Goal: Task Accomplishment & Management: Manage account settings

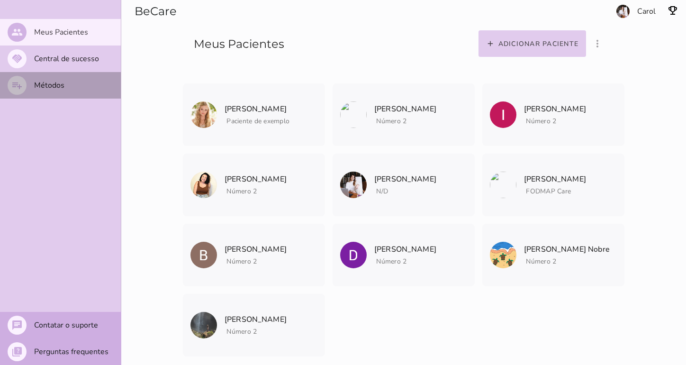
click at [64, 84] on mwc-list-item "playlist_add Métodos" at bounding box center [60, 85] width 121 height 27
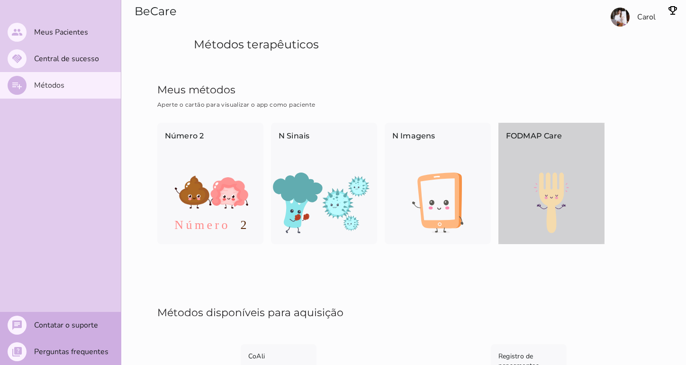
click at [552, 170] on div "FODMAP Care" at bounding box center [552, 148] width 106 height 50
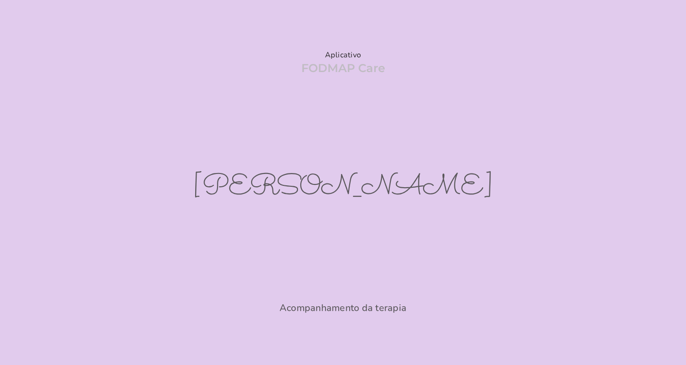
click at [381, 118] on section "Aplicativo FODMAP Care [PERSON_NAME] Acompanhamento da terapia" at bounding box center [343, 182] width 686 height 365
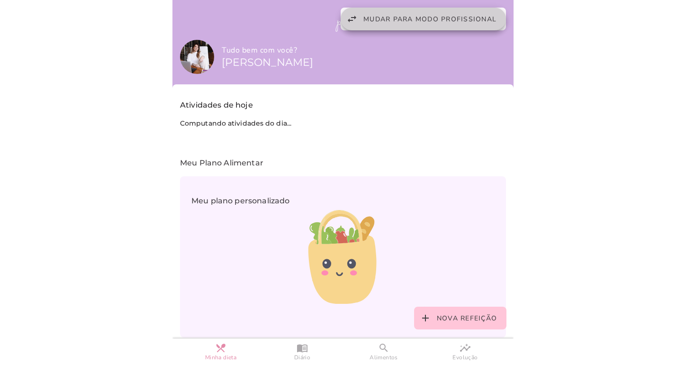
click at [416, 18] on span "Mudar para modo profissional" at bounding box center [429, 19] width 133 height 9
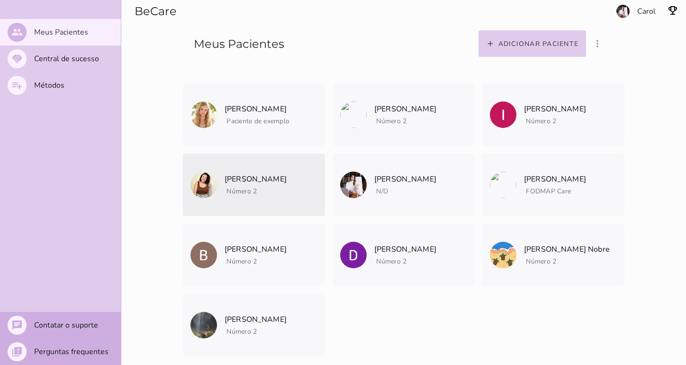
click at [305, 200] on mwc-list-item "[PERSON_NAME] Número 2 Arquivar paciente Quando você finalizar a terapia digita…" at bounding box center [254, 185] width 142 height 63
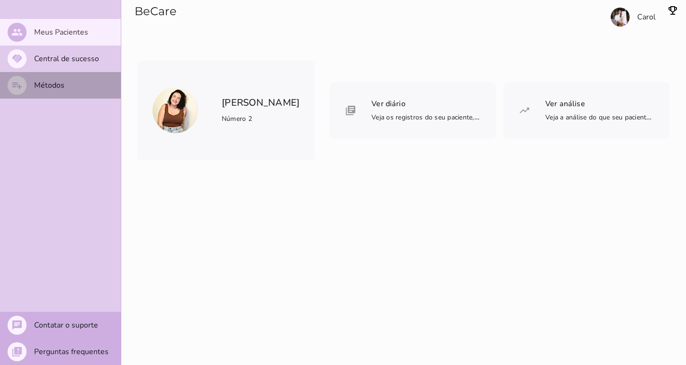
click at [0, 0] on slot "Métodos" at bounding box center [0, 0] width 0 height 0
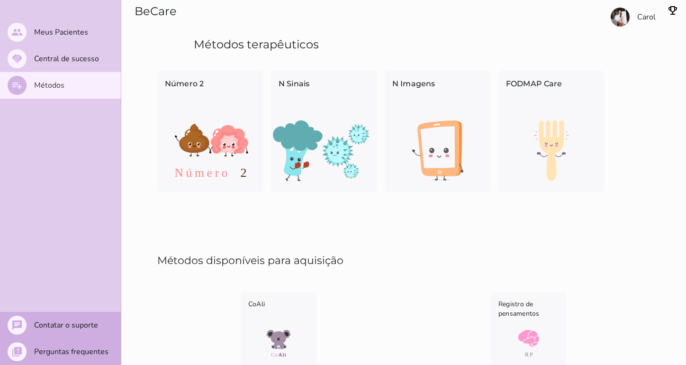
scroll to position [54, 0]
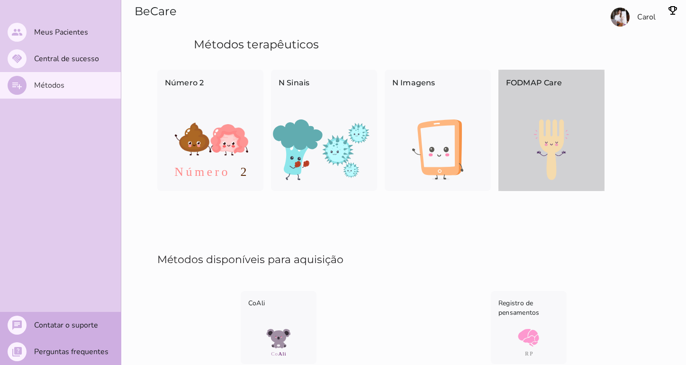
click at [575, 123] on img at bounding box center [552, 149] width 106 height 61
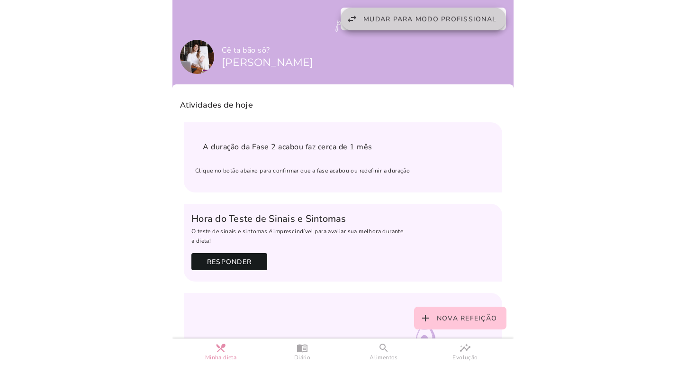
click at [486, 26] on button "swap_horiz Mudar para modo profissional" at bounding box center [423, 19] width 165 height 23
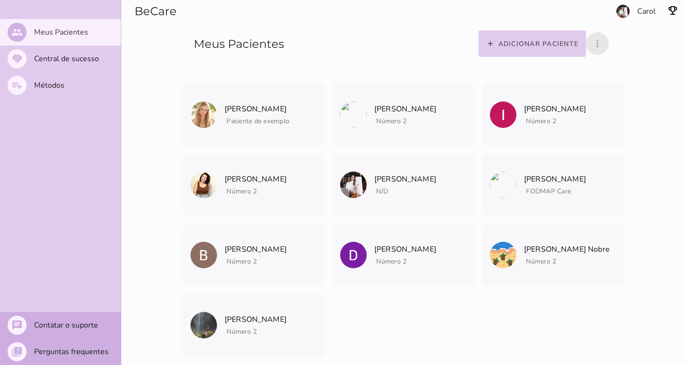
click at [599, 41] on icon "more_vert" at bounding box center [597, 43] width 11 height 11
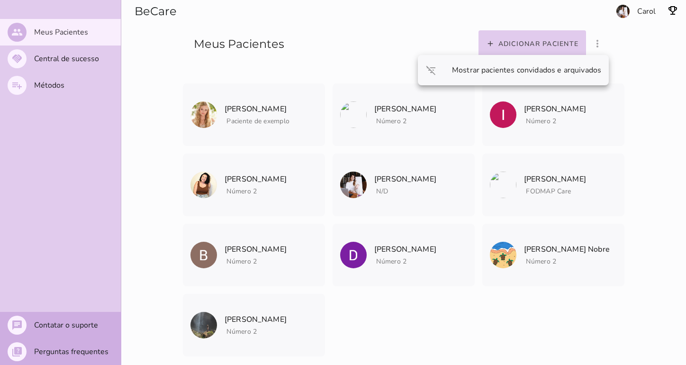
click at [445, 301] on entity-collection-view "[PERSON_NAME] Paciente de exemplo [PERSON_NAME] Paciente de exemplo" at bounding box center [403, 220] width 493 height 318
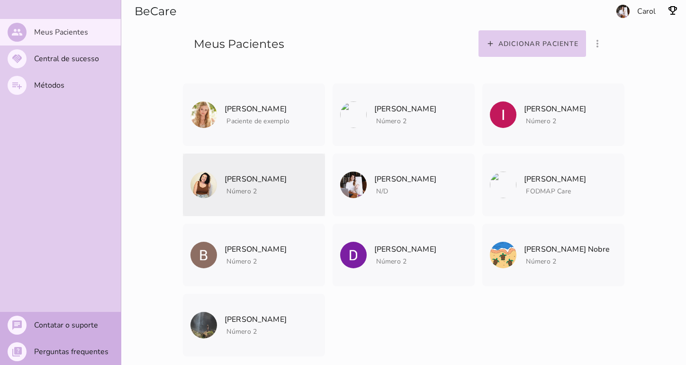
click at [0, 0] on icon "archive" at bounding box center [0, 0] width 0 height 0
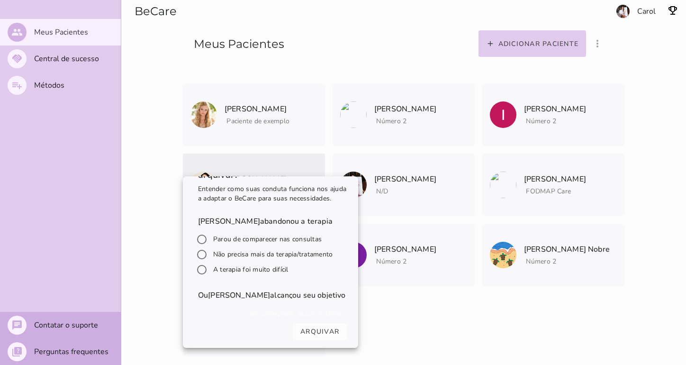
scroll to position [46, 0]
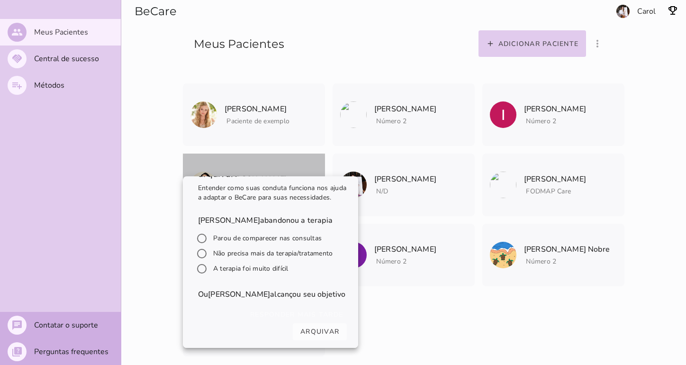
click at [269, 162] on span "[PERSON_NAME] Arquivar paciente Quando você finalizar a terapia digital com um …" at bounding box center [256, 174] width 62 height 40
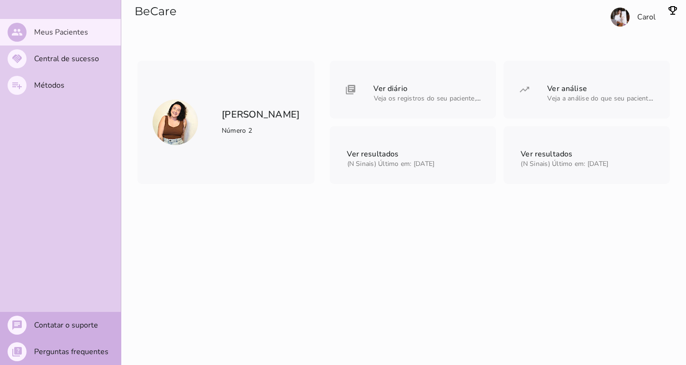
click at [256, 127] on h6 "[PERSON_NAME] Número 2" at bounding box center [261, 122] width 78 height 30
click at [0, 0] on slot "Métodos" at bounding box center [0, 0] width 0 height 0
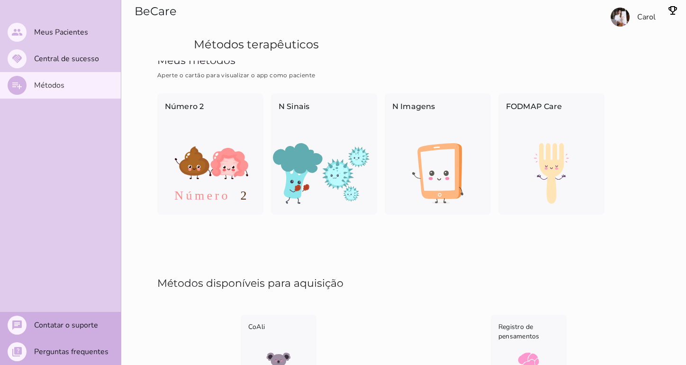
scroll to position [18, 0]
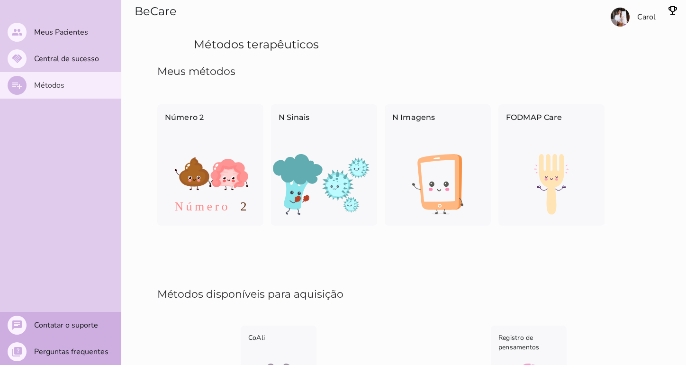
click at [70, 88] on mwc-list-item "playlist_add Métodos" at bounding box center [60, 85] width 121 height 27
click at [0, 0] on slot "Central de sucesso" at bounding box center [0, 0] width 0 height 0
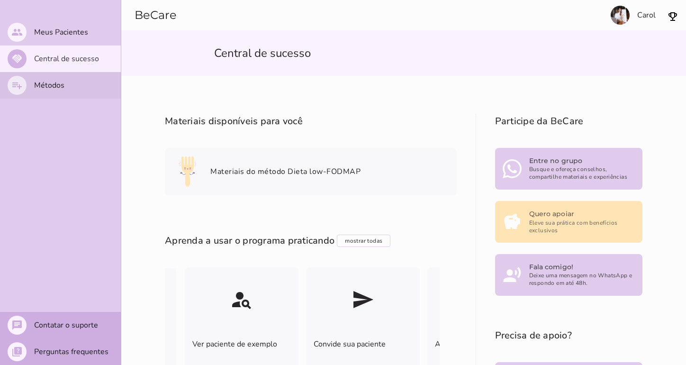
click at [75, 87] on mwc-list-item "playlist_add Métodos" at bounding box center [60, 85] width 121 height 27
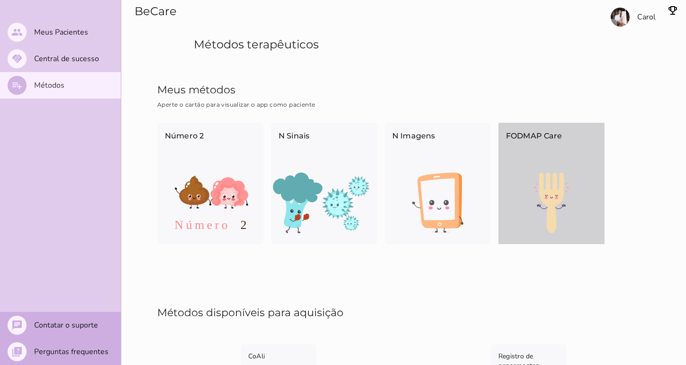
click at [533, 153] on p "FODMAP Care" at bounding box center [551, 145] width 91 height 31
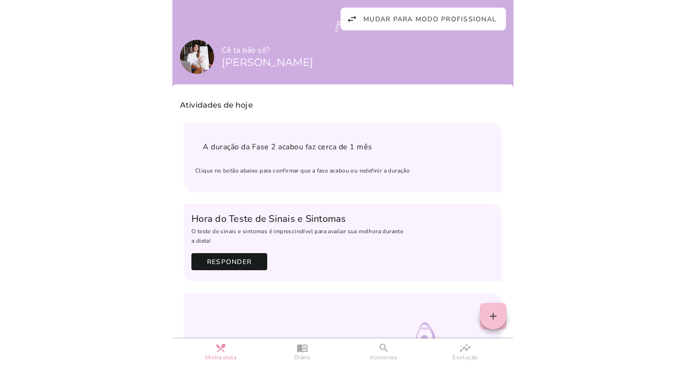
click at [0, 0] on slot "add" at bounding box center [0, 0] width 0 height 0
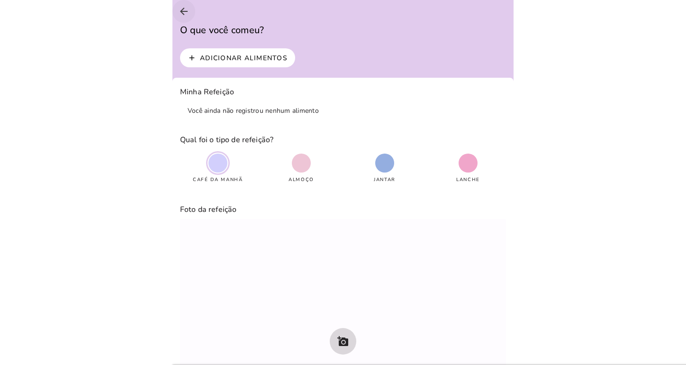
click at [185, 11] on icon "arrow_back" at bounding box center [183, 11] width 11 height 11
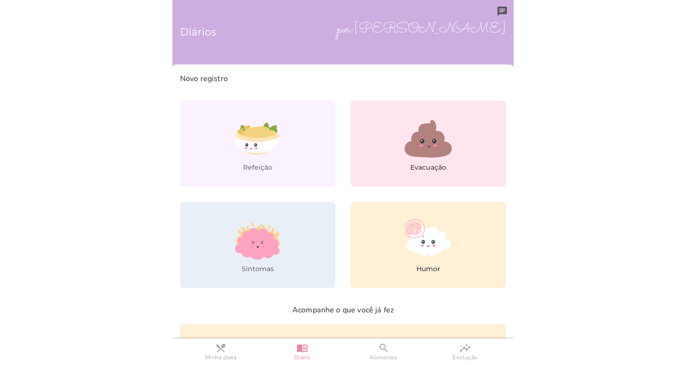
click at [388, 8] on h6 "Diários" at bounding box center [343, 32] width 326 height 49
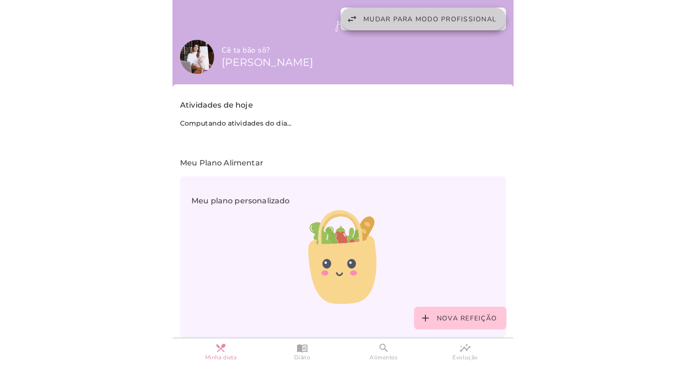
click at [446, 19] on span "Mudar para modo profissional" at bounding box center [429, 19] width 133 height 9
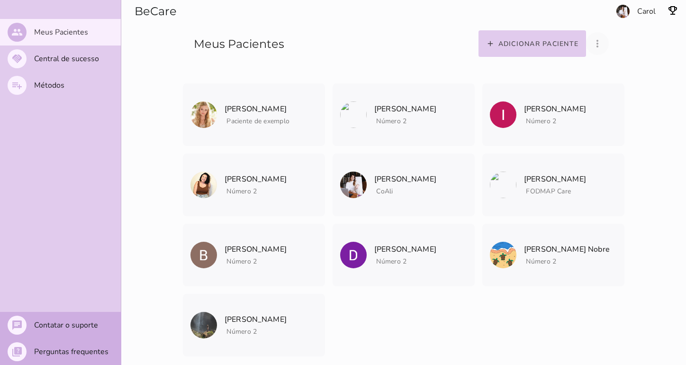
click at [590, 38] on button "more_vert" at bounding box center [597, 43] width 23 height 23
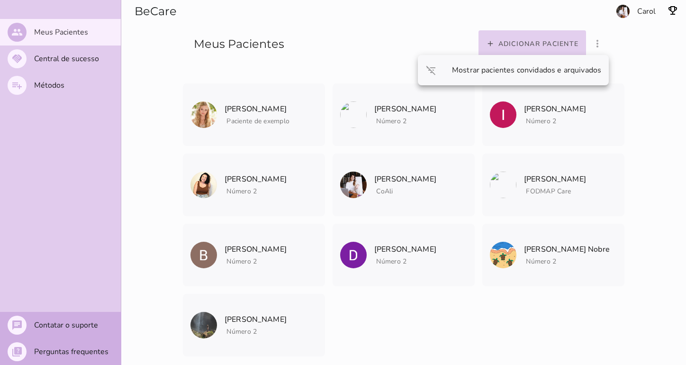
click at [0, 0] on slot "Adicionar paciente" at bounding box center [0, 0] width 0 height 0
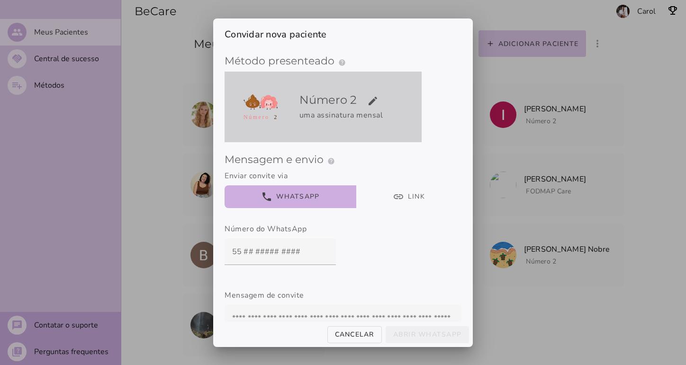
click at [381, 96] on h5 "Número 2 edit" at bounding box center [358, 99] width 119 height 15
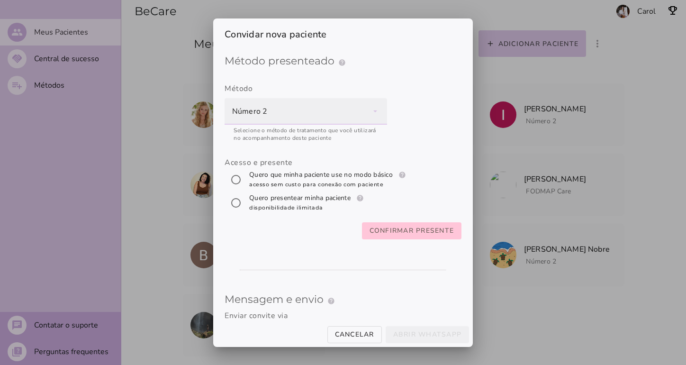
click at [384, 112] on div "Número 2" at bounding box center [306, 111] width 163 height 27
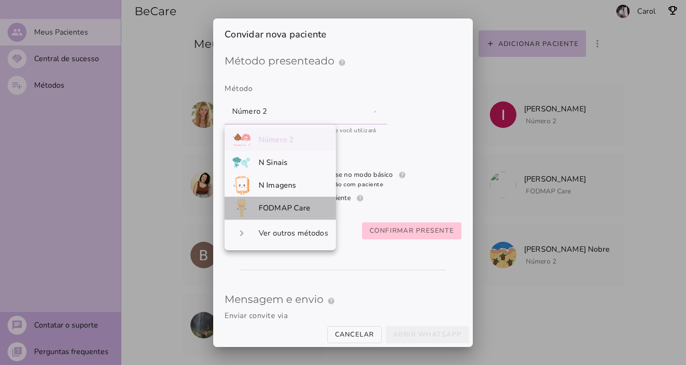
click at [289, 207] on span "FODMAP Care" at bounding box center [285, 208] width 52 height 10
type mwc-select "qGWdic9wsspFTTUrrVGn"
radio input "****"
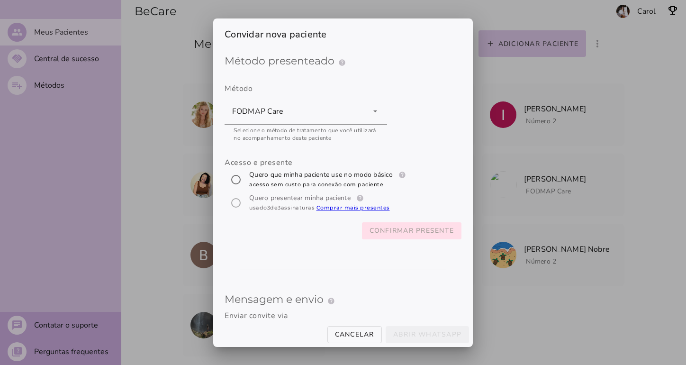
click at [399, 236] on span "Confirmar presente" at bounding box center [412, 230] width 85 height 11
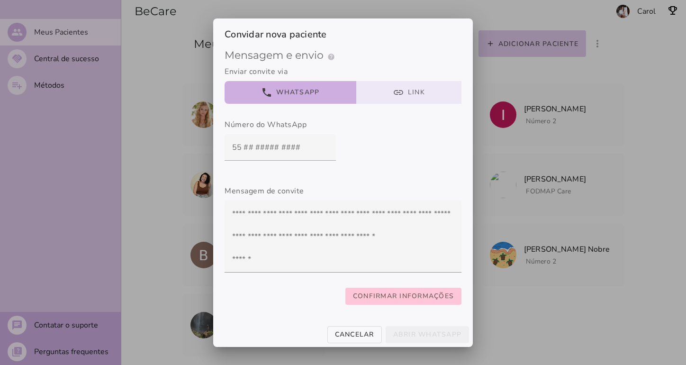
click at [419, 90] on button "link Link" at bounding box center [409, 92] width 106 height 23
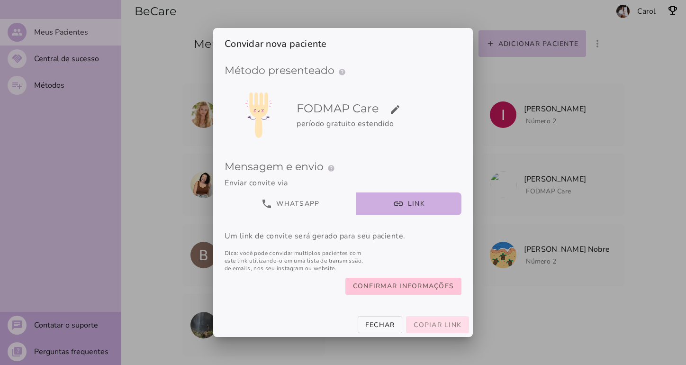
click at [437, 332] on button "Copiar link" at bounding box center [437, 324] width 63 height 17
click at [599, 159] on div at bounding box center [343, 182] width 686 height 365
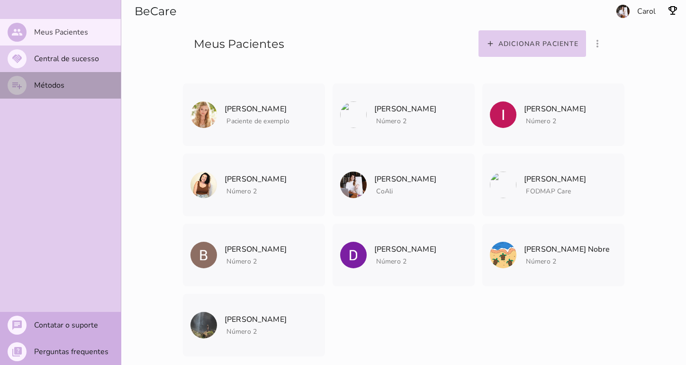
click at [92, 85] on mwc-list-item "playlist_add Métodos" at bounding box center [60, 85] width 121 height 27
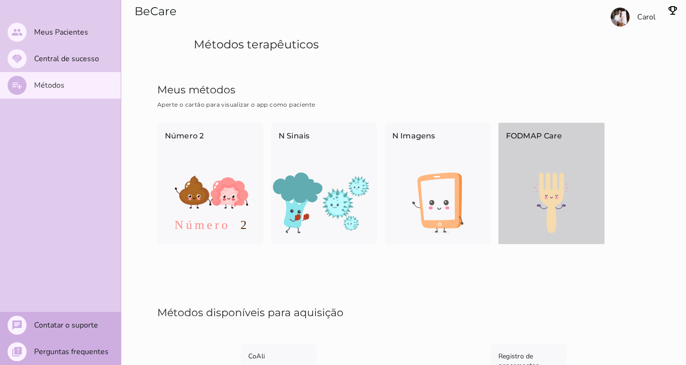
click at [545, 190] on img at bounding box center [552, 202] width 106 height 61
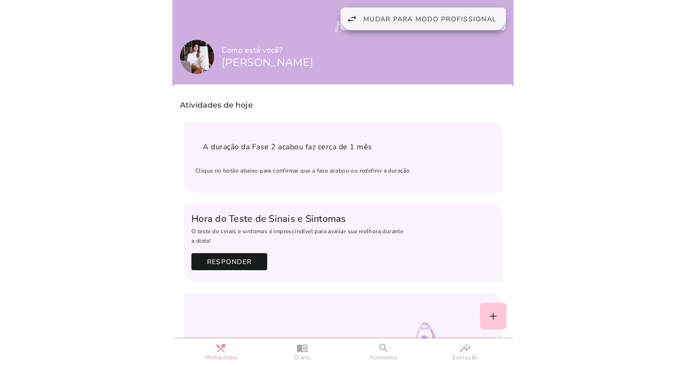
click at [464, 21] on span "Mudar para modo profissional" at bounding box center [429, 19] width 133 height 9
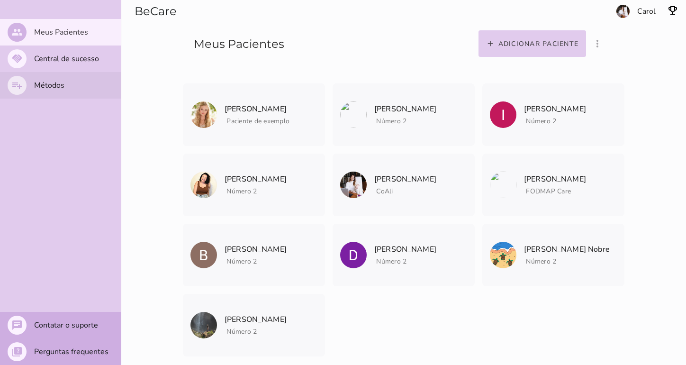
click at [69, 86] on mwc-list-item "playlist_add Métodos" at bounding box center [60, 85] width 121 height 27
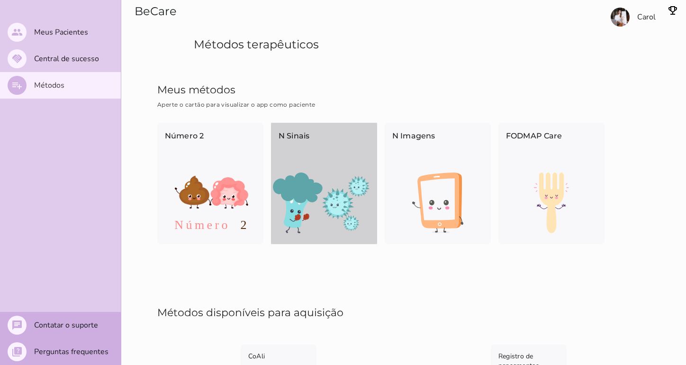
click at [327, 176] on img at bounding box center [324, 202] width 106 height 61
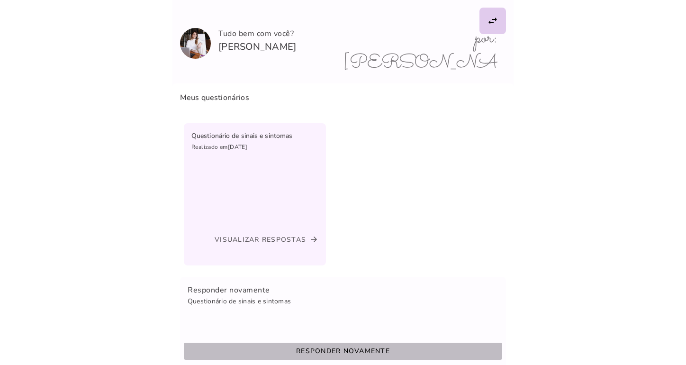
scroll to position [42, 0]
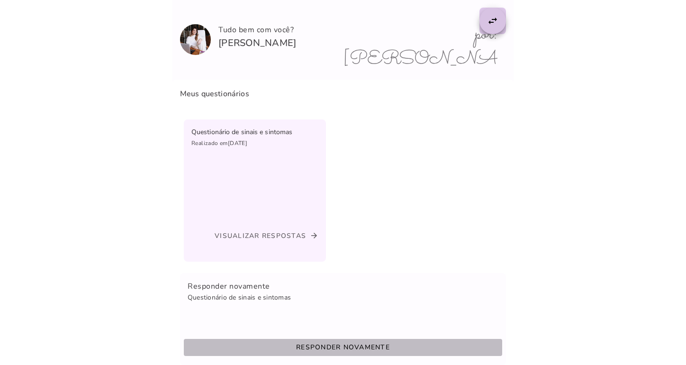
click at [0, 0] on slot "swap_horiz" at bounding box center [0, 0] width 0 height 0
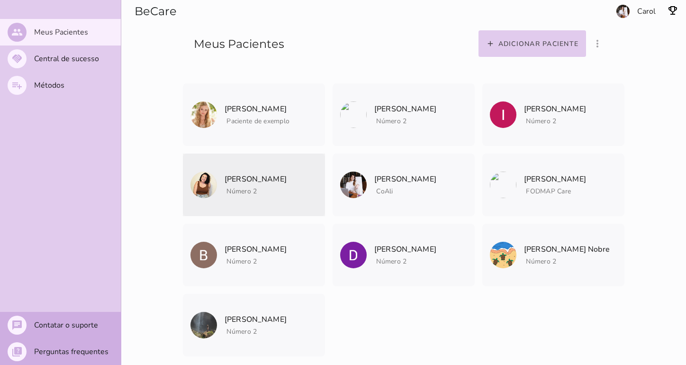
click at [273, 193] on span "Número 2" at bounding box center [256, 190] width 62 height 12
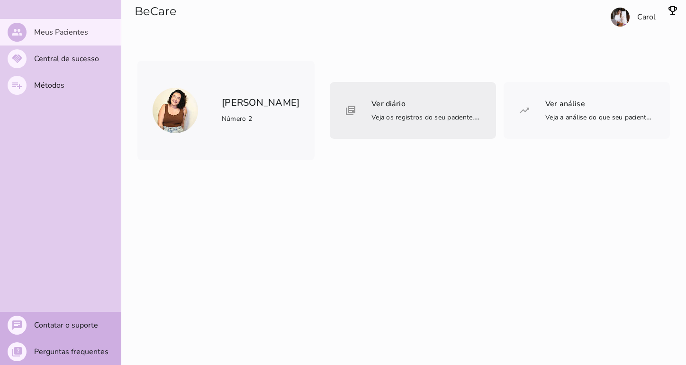
click at [392, 114] on span "Veja os registros do seu paciente, um a um, pra saber de forma bem detalhada" at bounding box center [492, 117] width 240 height 10
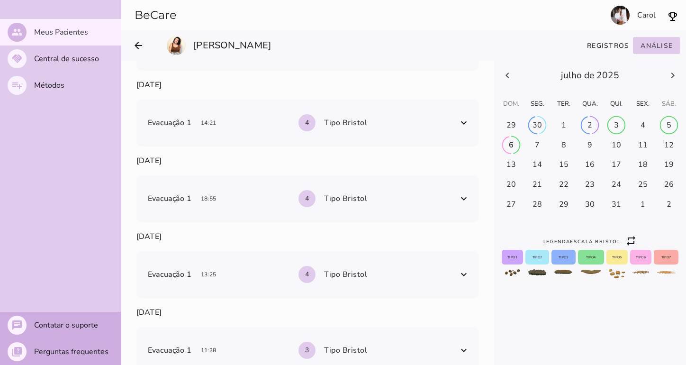
scroll to position [820, 0]
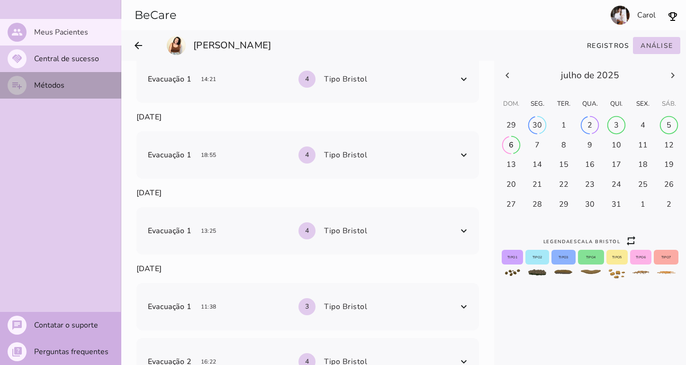
click at [0, 0] on slot "Métodos" at bounding box center [0, 0] width 0 height 0
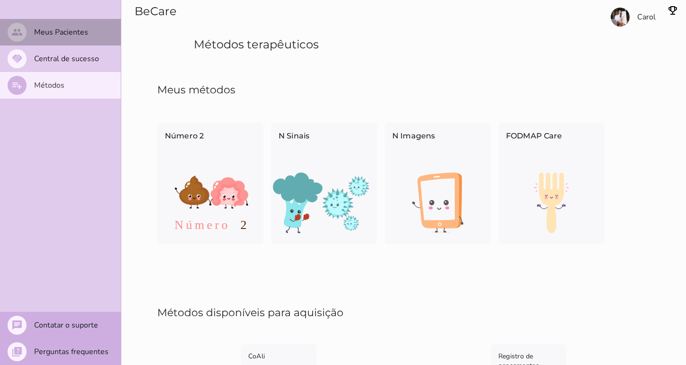
click at [0, 0] on slot "Meus Pacientes" at bounding box center [0, 0] width 0 height 0
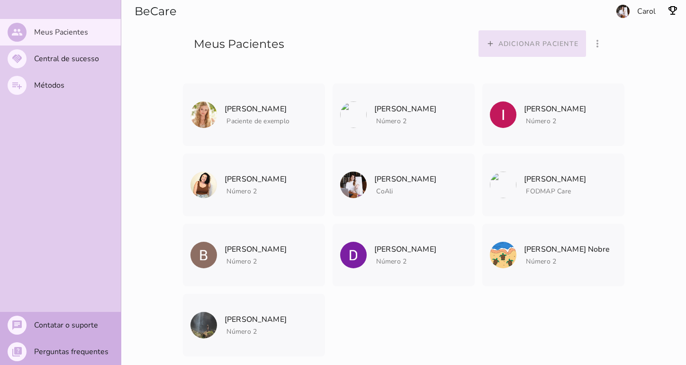
click at [0, 0] on slot "Adicionar paciente" at bounding box center [0, 0] width 0 height 0
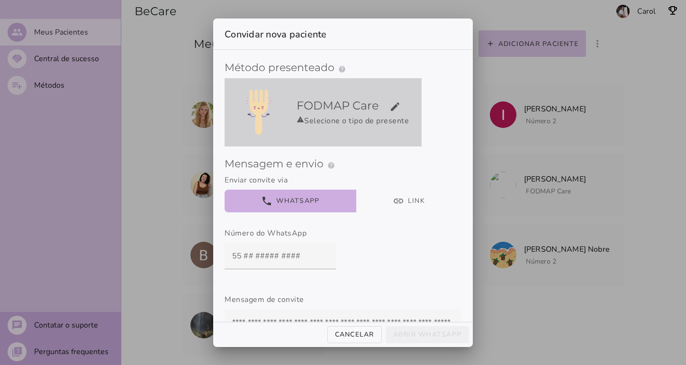
click at [0, 0] on slot "edit" at bounding box center [0, 0] width 0 height 0
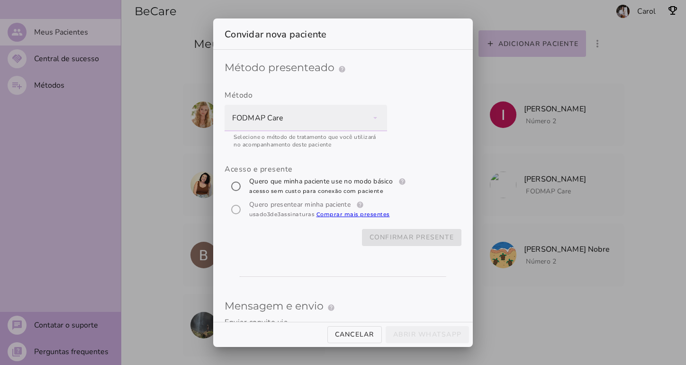
click at [375, 119] on div "FODMAP Care" at bounding box center [306, 118] width 163 height 27
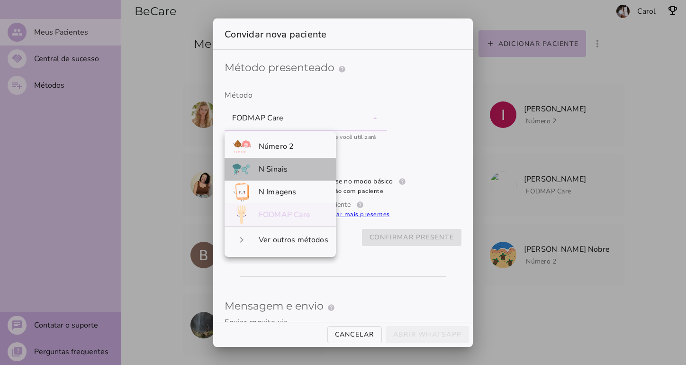
click at [279, 166] on span "N Sinais" at bounding box center [273, 169] width 29 height 10
type mwc-select "jJVF020gZpRuqy8GRQfy"
radio input "****"
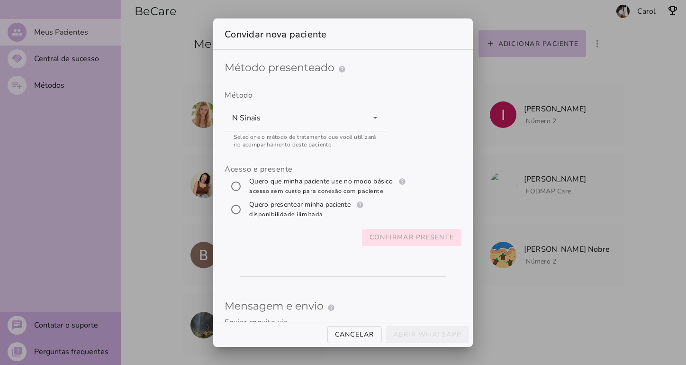
click at [0, 0] on slot "Confirmar presente" at bounding box center [0, 0] width 0 height 0
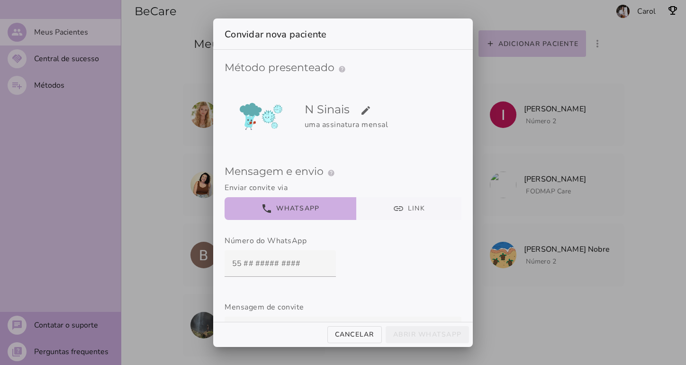
click at [410, 210] on button "link Link" at bounding box center [409, 208] width 106 height 23
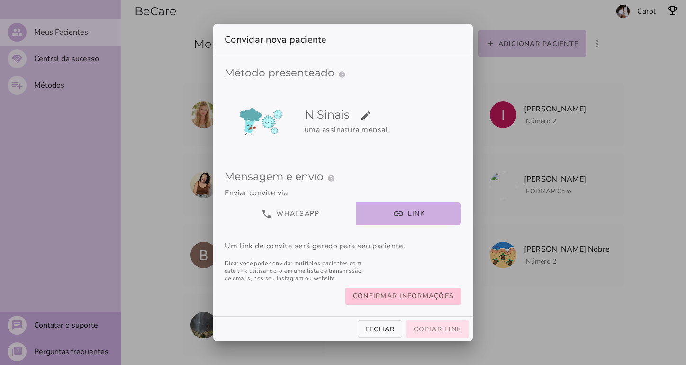
click at [445, 337] on button "Copiar link" at bounding box center [437, 328] width 63 height 17
click at [554, 324] on div at bounding box center [343, 182] width 686 height 365
